Goal: Task Accomplishment & Management: Manage account settings

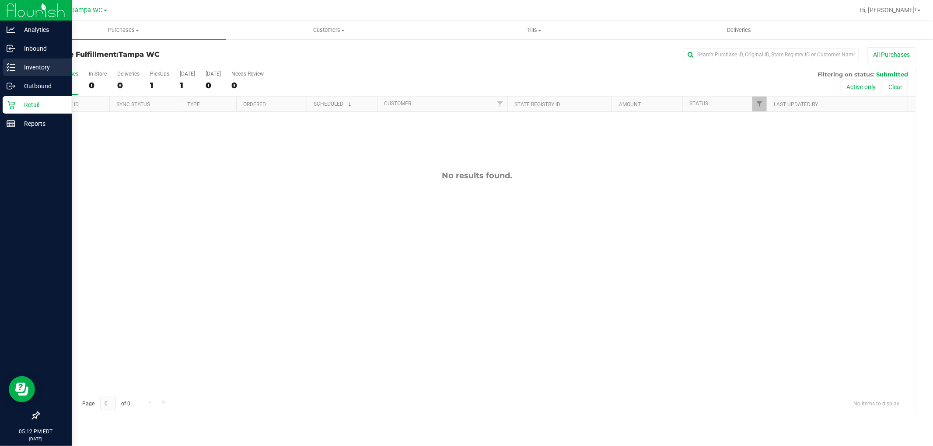
click at [21, 66] on p "Inventory" at bounding box center [41, 67] width 52 height 10
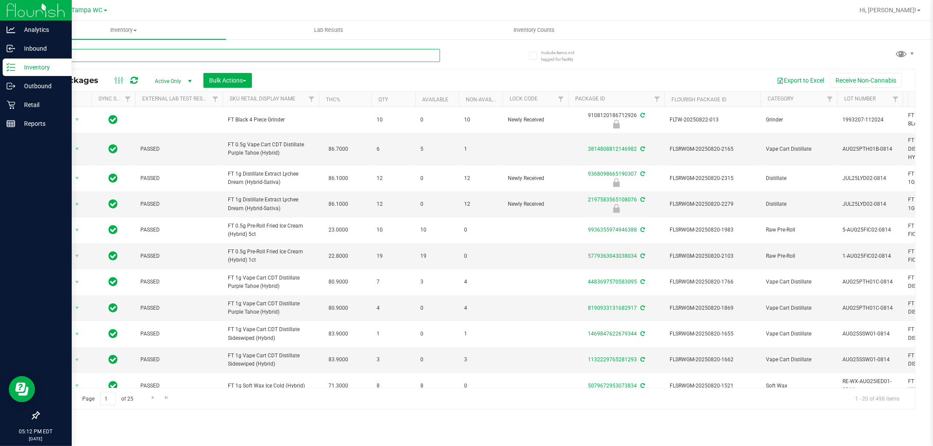
click at [121, 58] on input "text" at bounding box center [238, 55] width 401 height 13
type input "srh"
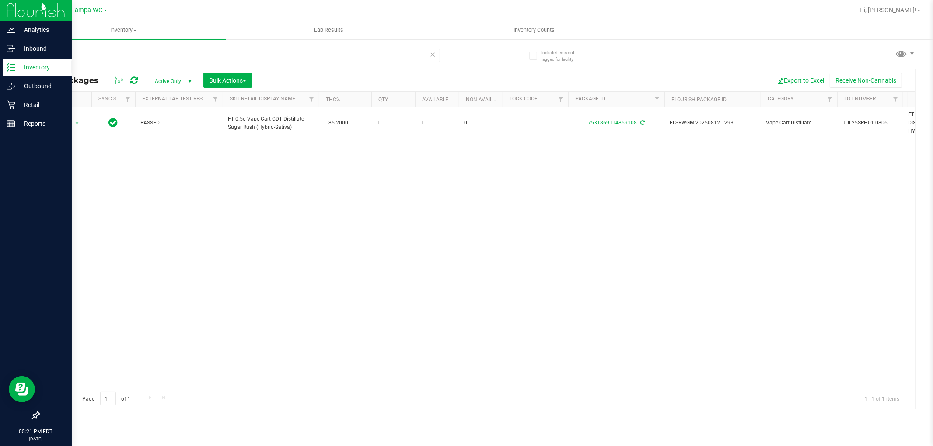
click at [12, 64] on line at bounding box center [12, 64] width 5 height 0
click at [9, 66] on icon at bounding box center [8, 66] width 2 height 1
click at [35, 104] on p "Retail" at bounding box center [41, 105] width 52 height 10
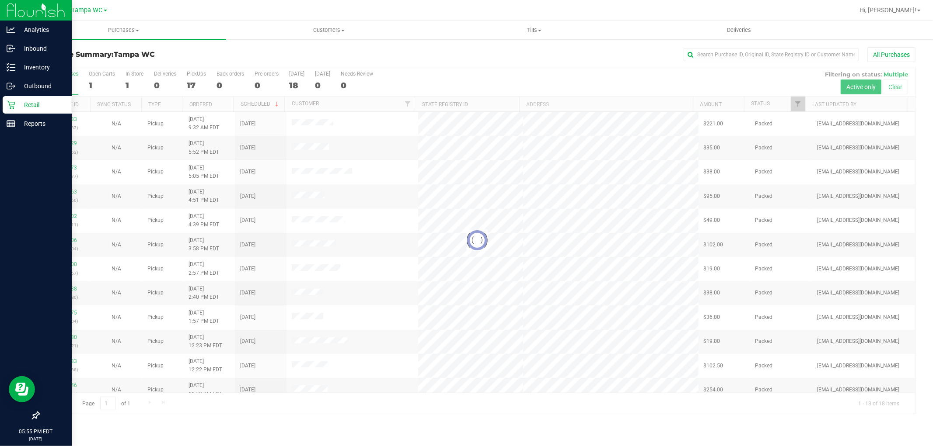
click at [802, 104] on div at bounding box center [477, 240] width 876 height 347
click at [797, 104] on span "Filter" at bounding box center [797, 104] width 7 height 7
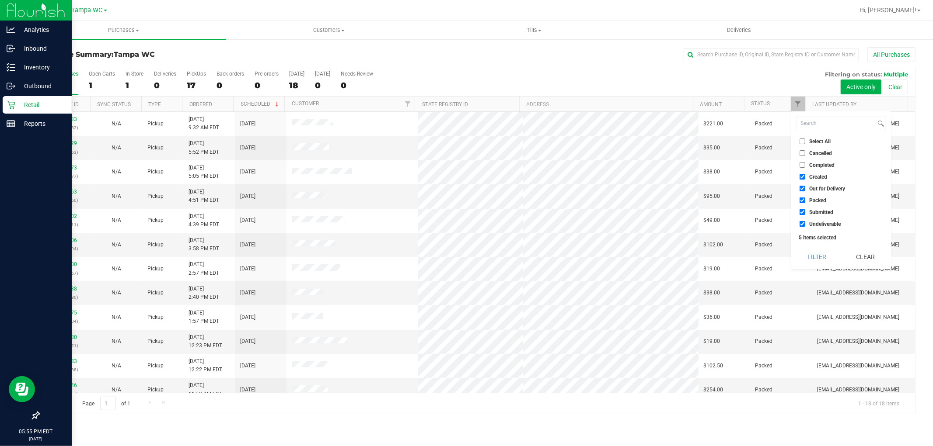
drag, startPoint x: 810, startPoint y: 229, endPoint x: 811, endPoint y: 225, distance: 4.7
click at [811, 228] on div "Select All Cancelled Completed Created Out for Delivery Packed Submitted Undeli…" at bounding box center [840, 190] width 101 height 158
click at [811, 224] on span "Undeliverable" at bounding box center [824, 224] width 31 height 5
click at [805, 224] on input "Undeliverable" at bounding box center [802, 224] width 6 height 6
checkbox input "false"
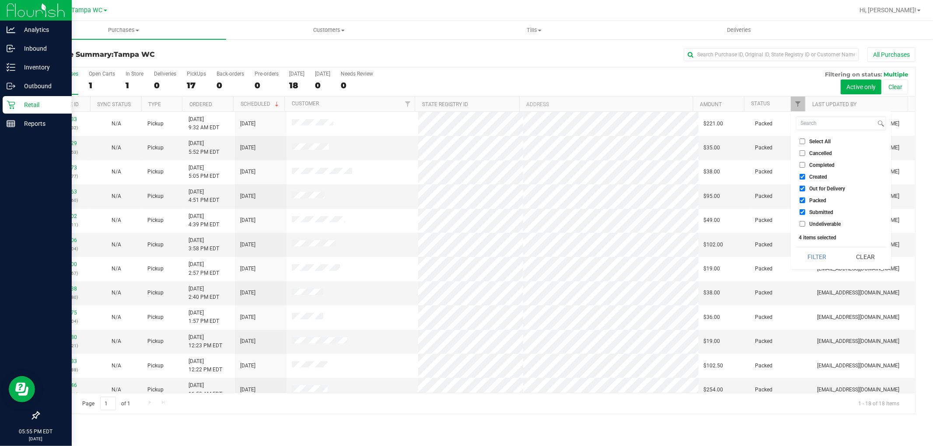
click at [815, 200] on span "Packed" at bounding box center [817, 200] width 17 height 5
click at [805, 200] on input "Packed" at bounding box center [802, 201] width 6 height 6
checkbox input "false"
click at [816, 189] on span "Out for Delivery" at bounding box center [827, 188] width 36 height 5
click at [805, 189] on input "Out for Delivery" at bounding box center [802, 189] width 6 height 6
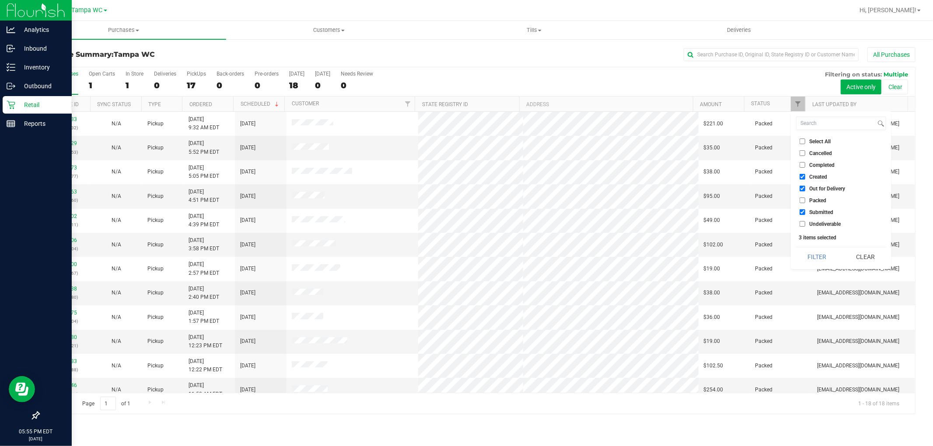
checkbox input "false"
click at [816, 176] on span "Created" at bounding box center [818, 176] width 18 height 5
click at [805, 176] on input "Created" at bounding box center [802, 177] width 6 height 6
checkbox input "false"
click at [823, 252] on button "Filter" at bounding box center [817, 256] width 42 height 19
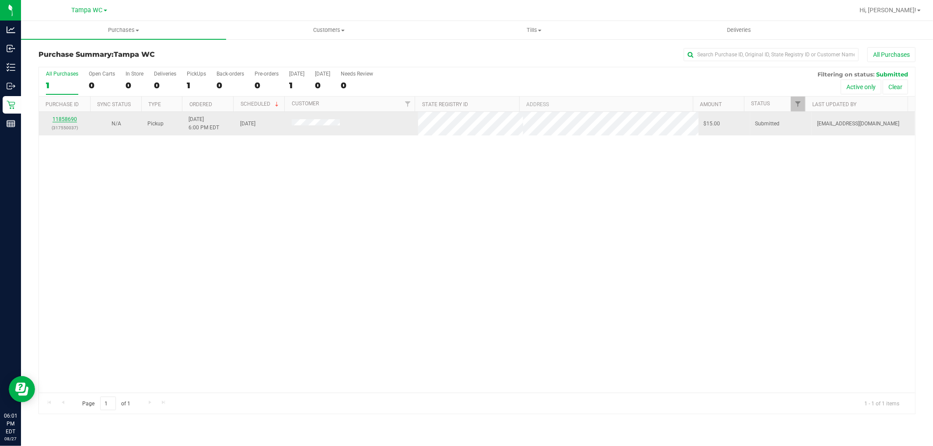
click at [73, 116] on link "11858690" at bounding box center [64, 119] width 24 height 6
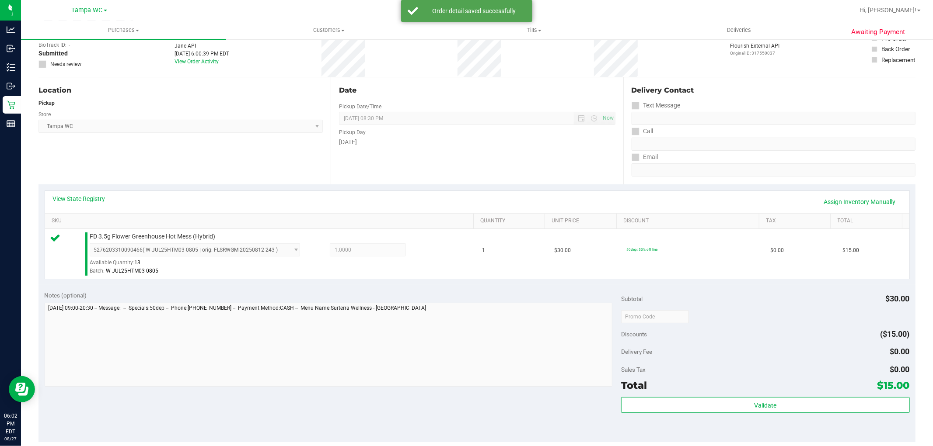
scroll to position [194, 0]
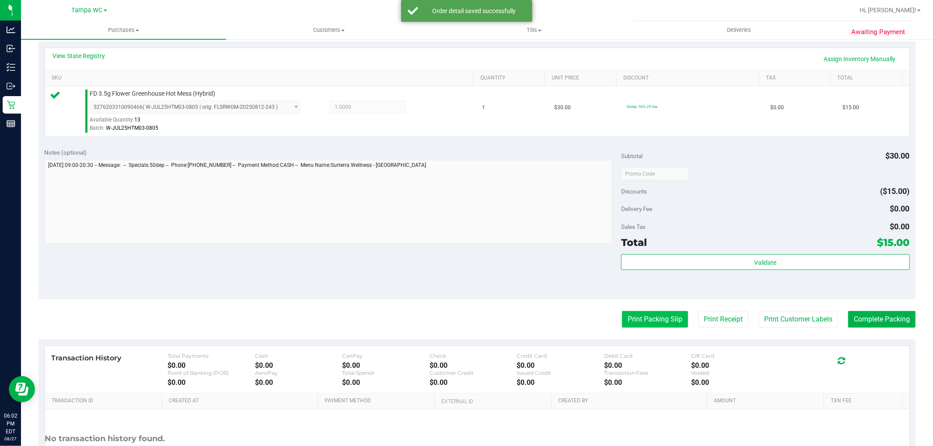
click at [628, 320] on button "Print Packing Slip" at bounding box center [655, 319] width 66 height 17
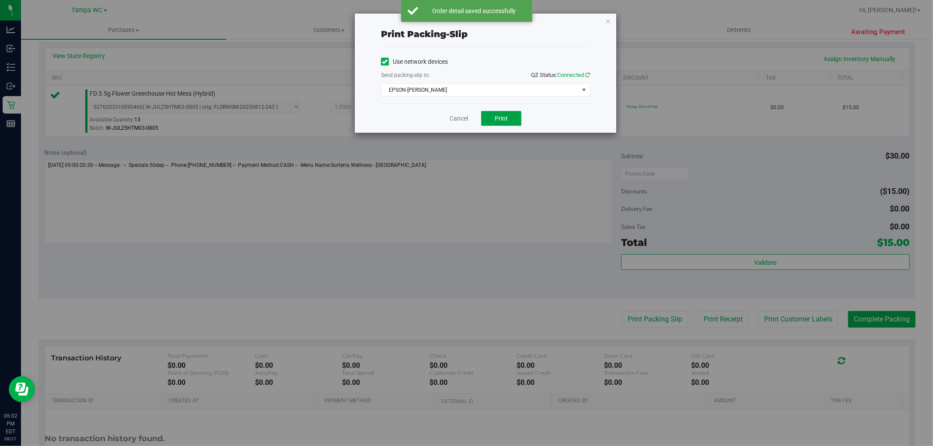
click at [499, 115] on span "Print" at bounding box center [500, 118] width 13 height 7
click at [466, 123] on link "Cancel" at bounding box center [458, 118] width 18 height 9
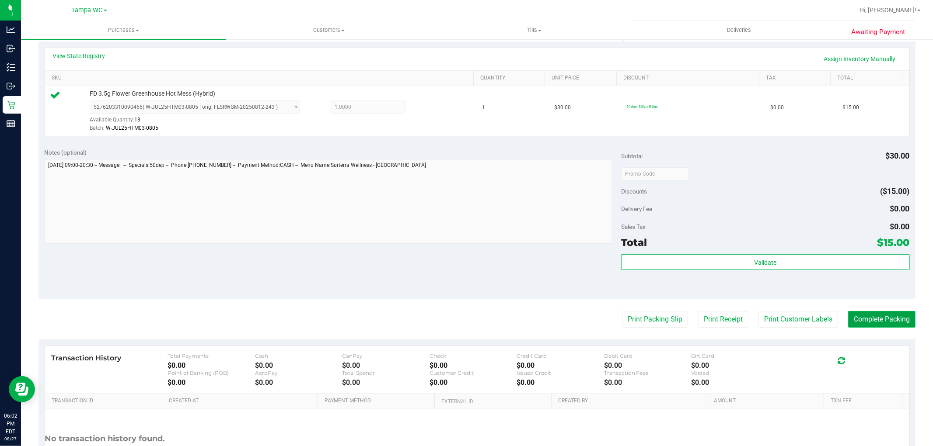
click at [848, 321] on button "Complete Packing" at bounding box center [881, 319] width 67 height 17
